Goal: Transaction & Acquisition: Purchase product/service

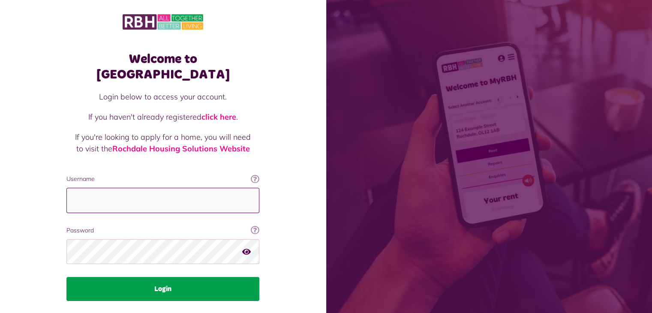
type input "**********"
click at [151, 277] on button "Login" at bounding box center [162, 289] width 193 height 24
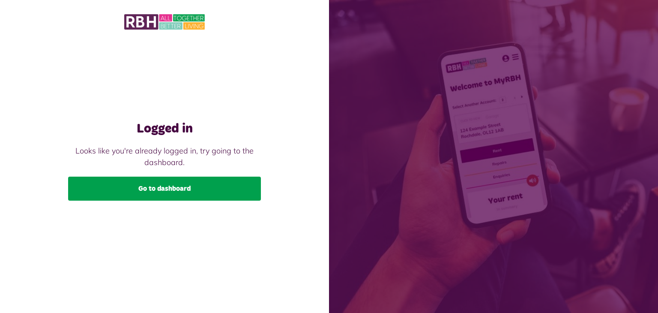
click at [150, 188] on link "Go to dashboard" at bounding box center [164, 188] width 193 height 24
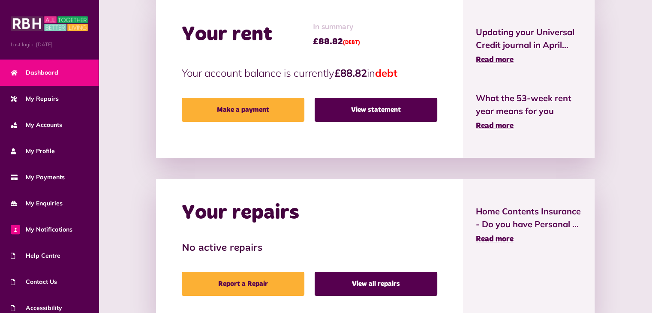
scroll to position [236, 0]
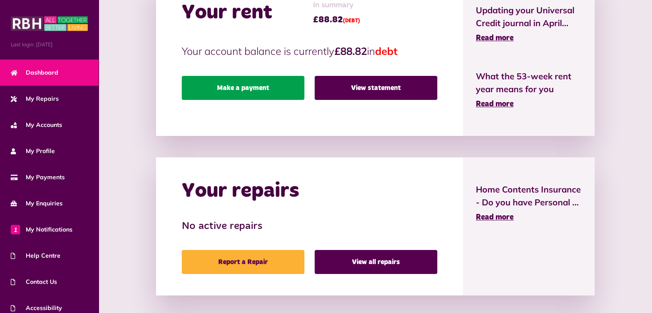
click at [229, 88] on link "Make a payment" at bounding box center [243, 88] width 123 height 24
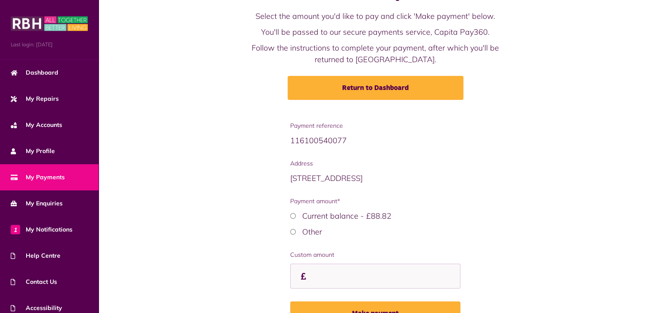
scroll to position [66, 0]
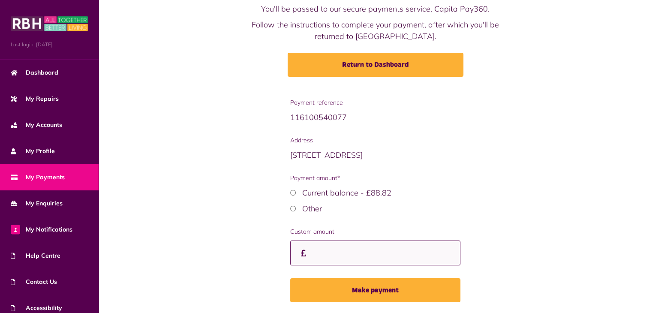
click at [318, 252] on input "Custom amount" at bounding box center [375, 252] width 170 height 25
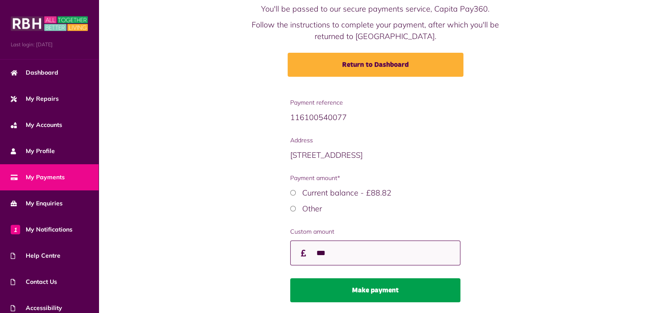
type input "***"
click at [338, 288] on button "Make payment" at bounding box center [375, 290] width 170 height 24
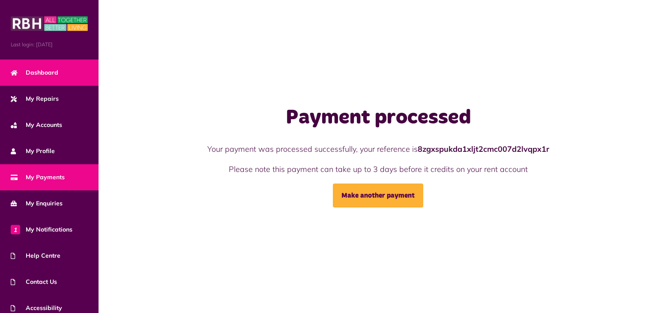
click at [49, 68] on span "Dashboard" at bounding box center [35, 72] width 48 height 9
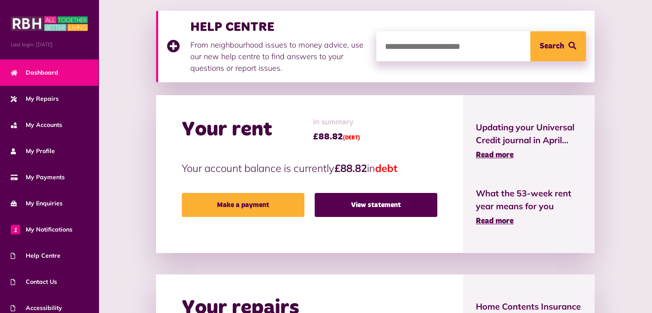
scroll to position [122, 0]
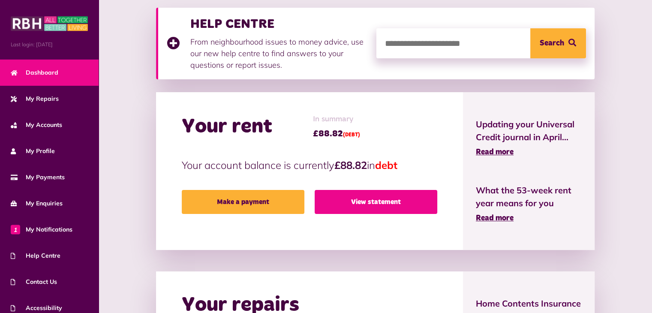
click at [333, 201] on link "View statement" at bounding box center [375, 202] width 123 height 24
